Goal: Transaction & Acquisition: Download file/media

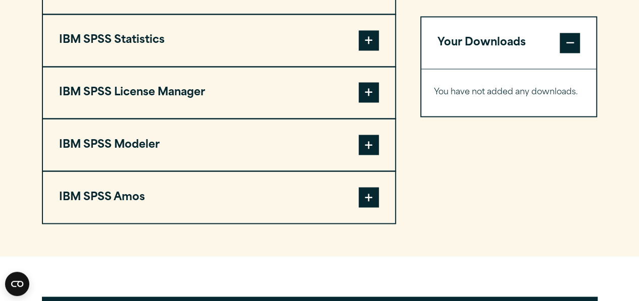
scroll to position [859, 0]
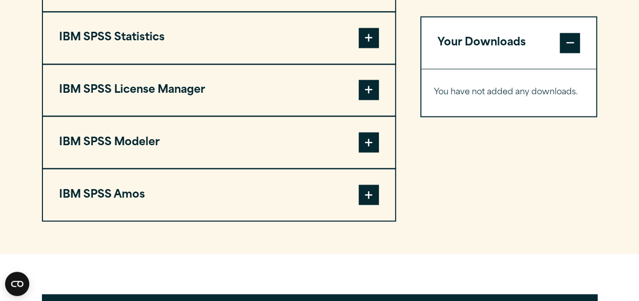
click at [315, 145] on span at bounding box center [369, 142] width 20 height 20
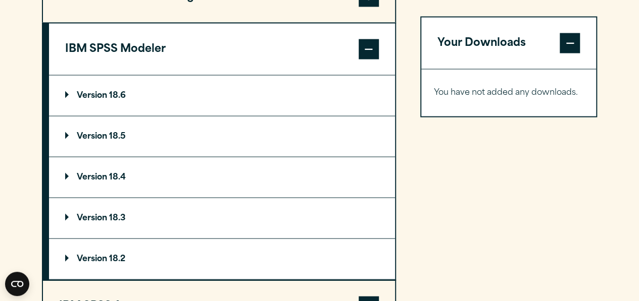
scroll to position [951, 0]
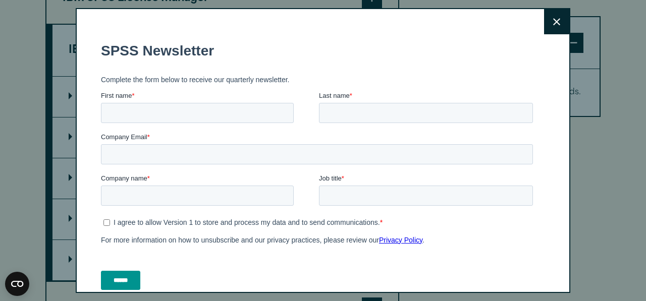
click at [315, 21] on icon at bounding box center [556, 22] width 7 height 8
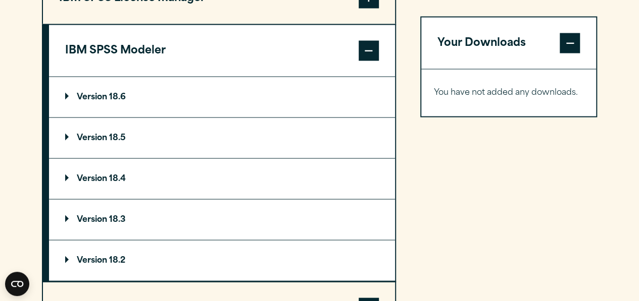
click at [71, 98] on p "Version 18.6" at bounding box center [95, 97] width 61 height 8
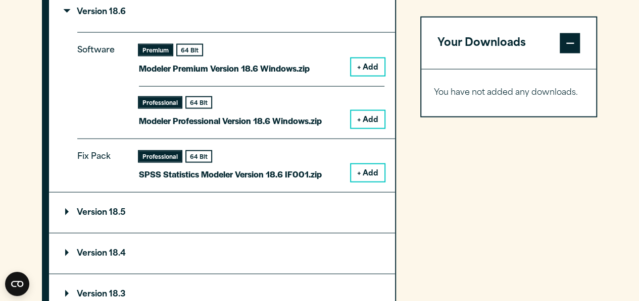
scroll to position [1037, 0]
click at [315, 69] on button "+ Add" at bounding box center [367, 66] width 33 height 17
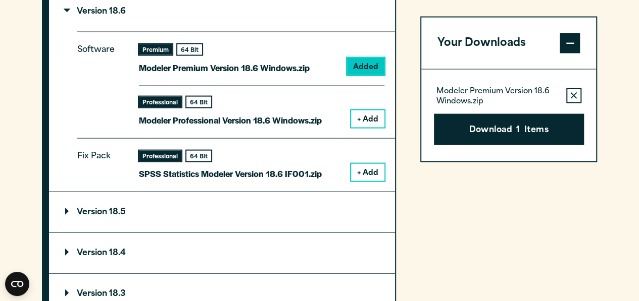
click at [315, 123] on button "+ Add" at bounding box center [367, 119] width 33 height 17
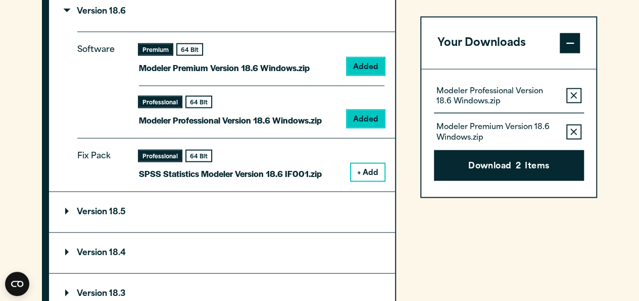
click at [315, 169] on button "+ Add" at bounding box center [367, 172] width 33 height 17
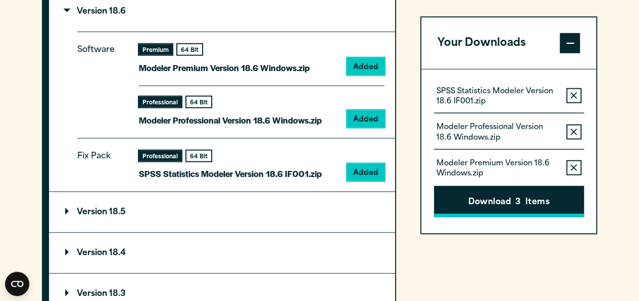
click at [315, 200] on button "Download 3 Items" at bounding box center [509, 201] width 150 height 31
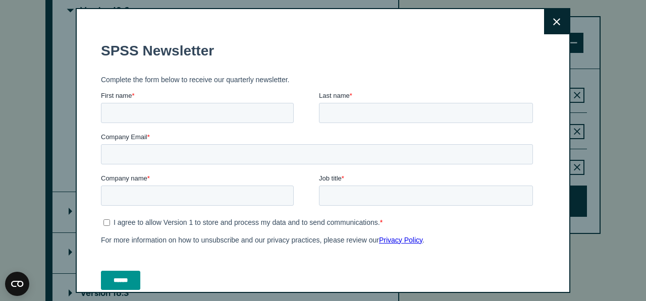
click at [315, 24] on icon at bounding box center [556, 22] width 7 height 8
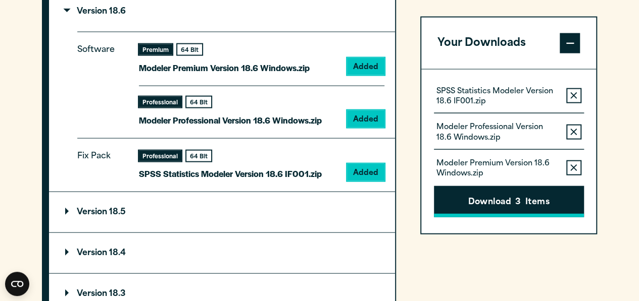
click at [315, 197] on button "Download 3 Items" at bounding box center [509, 201] width 150 height 31
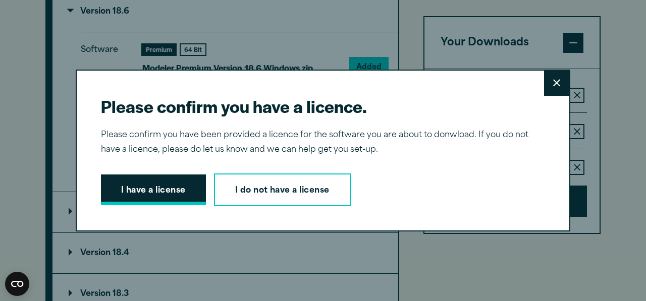
click at [176, 192] on button "I have a license" at bounding box center [153, 190] width 105 height 31
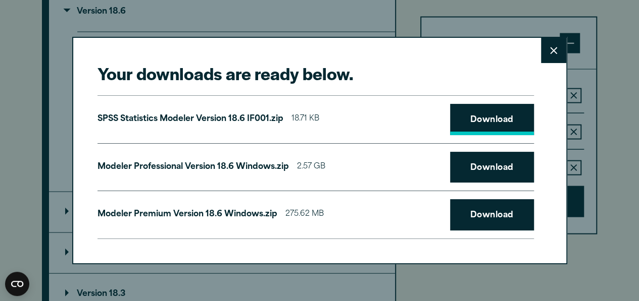
click at [315, 121] on link "Download" at bounding box center [492, 119] width 84 height 31
click at [315, 159] on link "Download" at bounding box center [492, 167] width 84 height 31
click at [315, 211] on link "Download" at bounding box center [492, 214] width 84 height 31
click at [315, 212] on div "Your downloads are ready below. Close SPSS Statistics Modeler Version 18.6 IF00…" at bounding box center [319, 150] width 495 height 227
click at [315, 60] on button "Close" at bounding box center [553, 50] width 25 height 25
